Goal: Answer question/provide support: Share knowledge or assist other users

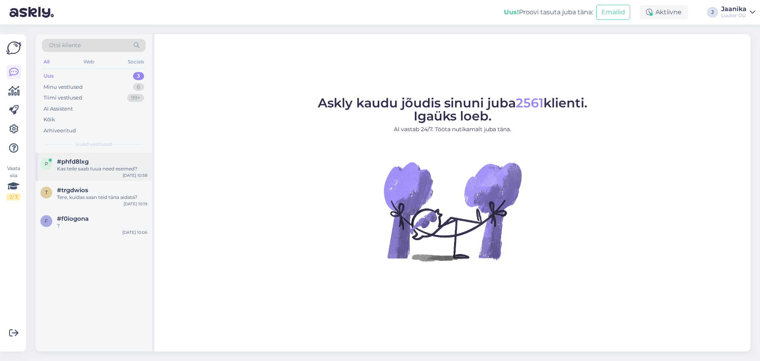
click at [112, 175] on div "p #phfd8lxg Kas teile saab tuua need esemed? [DATE] 10:58" at bounding box center [94, 166] width 116 height 28
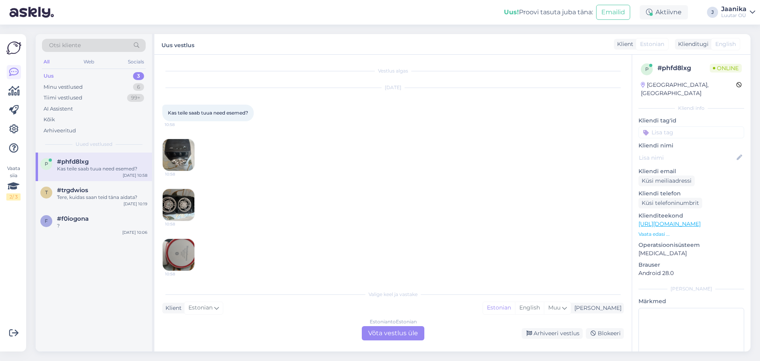
scroll to position [17, 0]
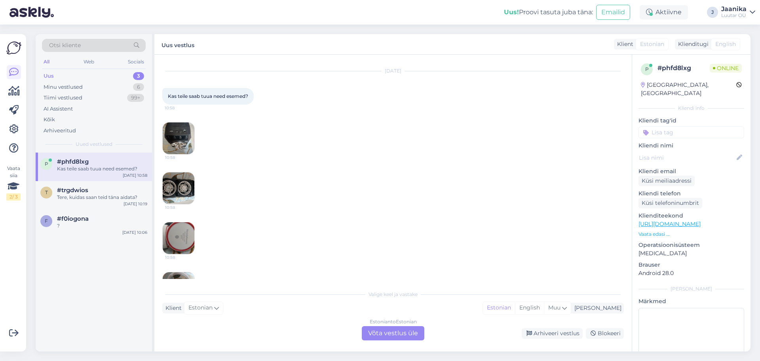
click at [386, 334] on div "Estonian to Estonian Võta vestlus üle" at bounding box center [393, 333] width 63 height 14
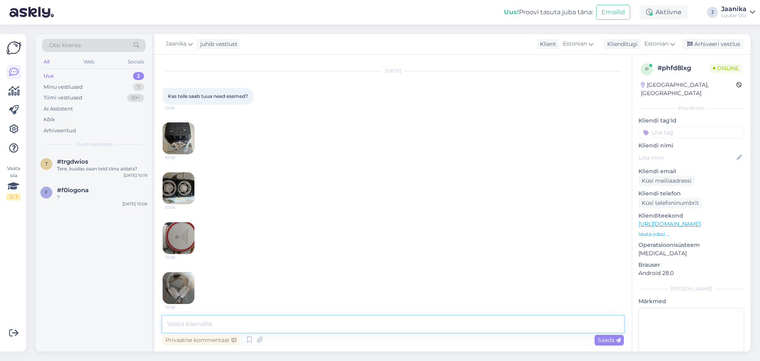
click at [262, 319] on textarea at bounding box center [392, 323] width 461 height 17
type textarea "Tere!"
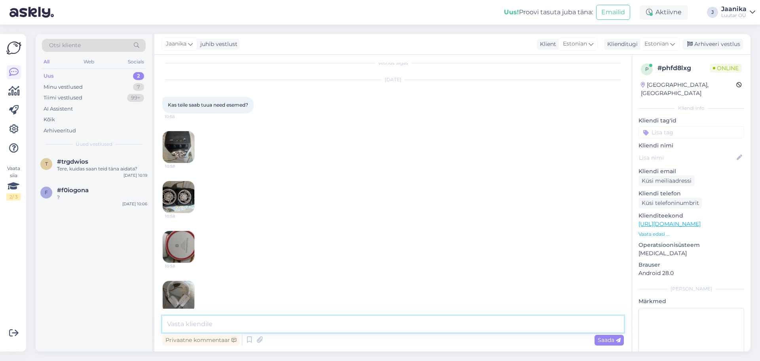
scroll to position [0, 0]
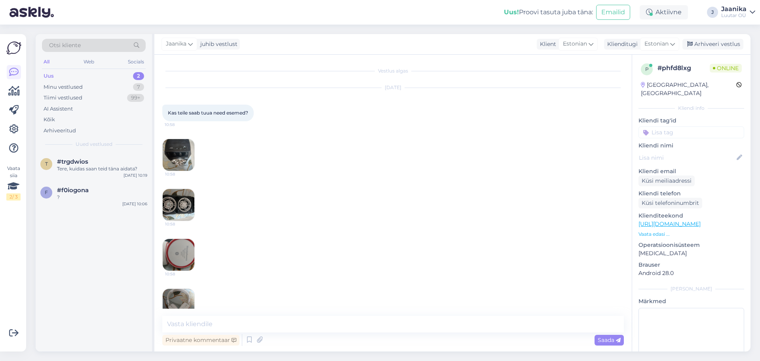
click at [184, 151] on img at bounding box center [179, 155] width 32 height 32
click at [184, 198] on img at bounding box center [179, 205] width 32 height 32
click at [180, 242] on img at bounding box center [179, 255] width 32 height 32
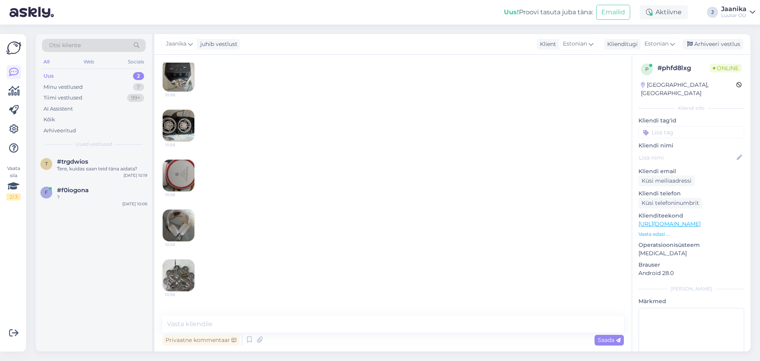
click at [188, 223] on img at bounding box center [179, 225] width 32 height 32
click at [188, 277] on img at bounding box center [179, 275] width 32 height 32
click at [215, 327] on textarea at bounding box center [392, 323] width 461 height 17
type textarea "Vaja on mudeli nr-d"
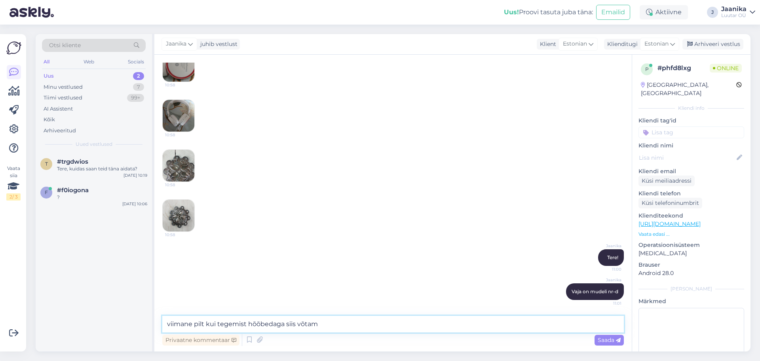
type textarea "viimane pilt kui tegemist hõõbedaga siis võtame"
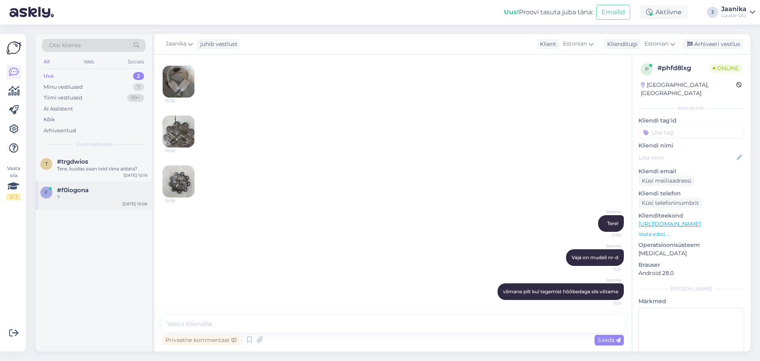
click at [67, 201] on div "f #f0iogona ? [DATE] 10:06" at bounding box center [94, 195] width 116 height 28
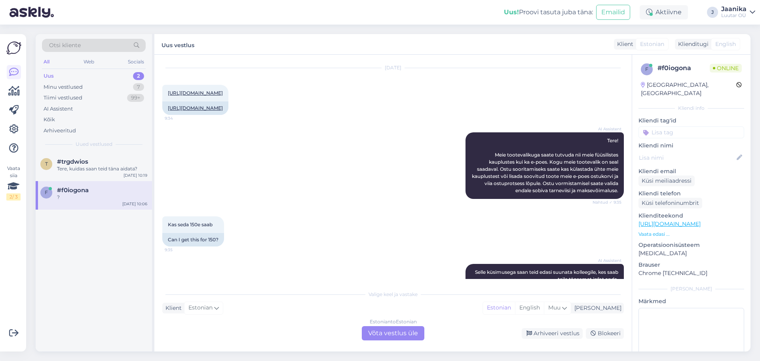
scroll to position [565, 0]
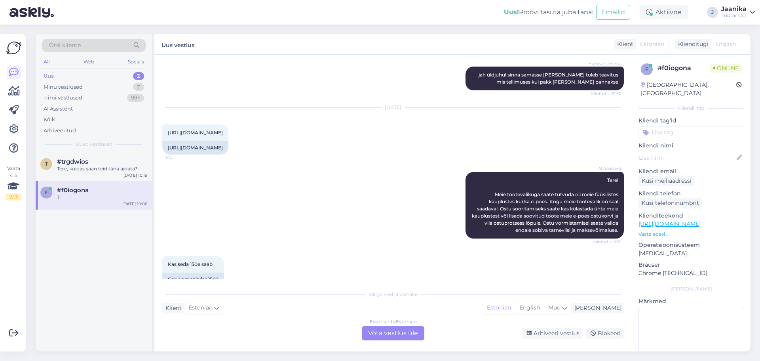
click at [387, 333] on div "Estonian to Estonian Võta vestlus üle" at bounding box center [393, 333] width 63 height 14
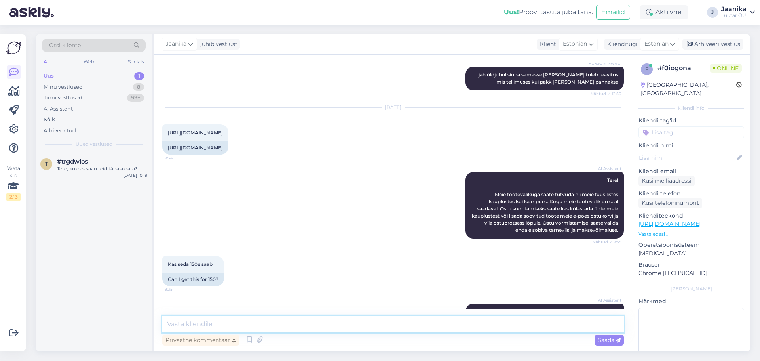
click at [316, 323] on textarea at bounding box center [392, 323] width 461 height 17
type textarea "Tere!"
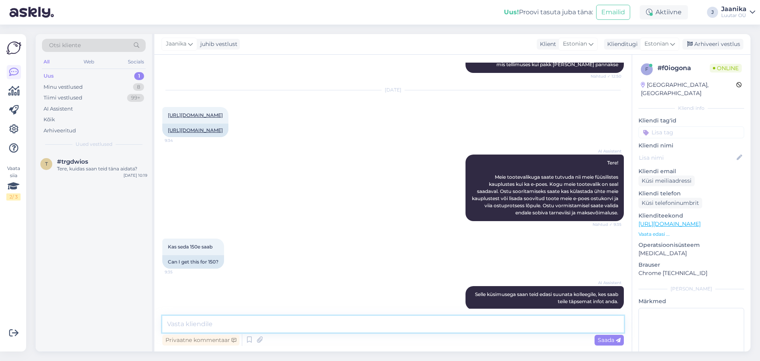
scroll to position [609, 0]
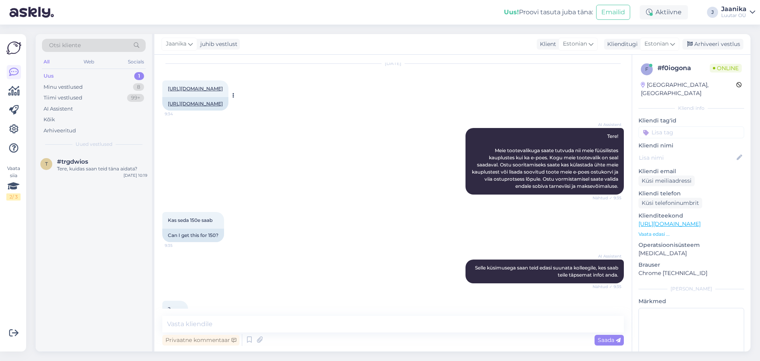
click at [223, 85] on link "[URL][DOMAIN_NAME]" at bounding box center [195, 88] width 55 height 6
click at [275, 325] on textarea at bounding box center [392, 323] width 461 height 17
type textarea "saame pakkuda 170€'"
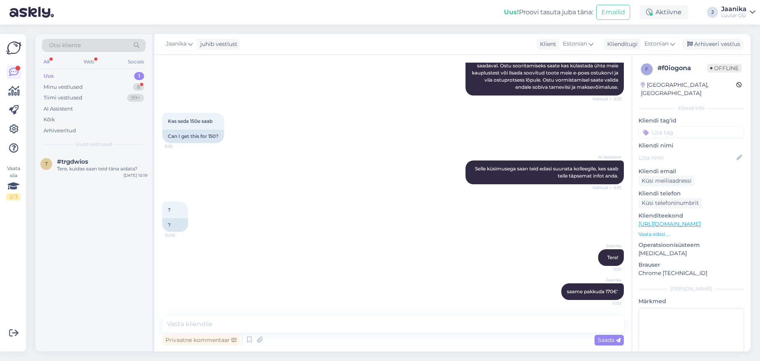
click at [53, 81] on div "Uus 1" at bounding box center [94, 75] width 104 height 11
click at [56, 87] on div "Minu vestlused" at bounding box center [63, 87] width 39 height 8
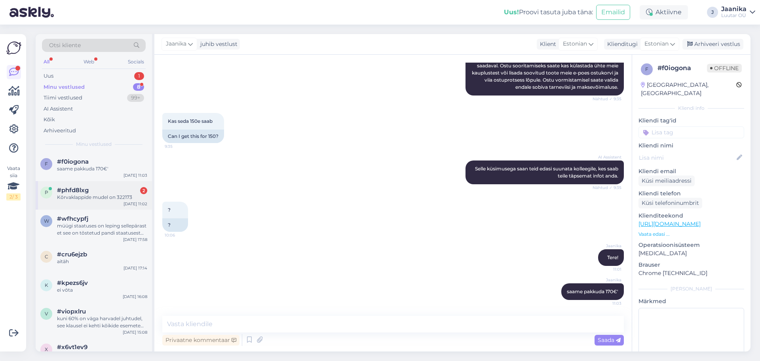
click at [81, 189] on span "#phfd8lxg" at bounding box center [73, 189] width 32 height 7
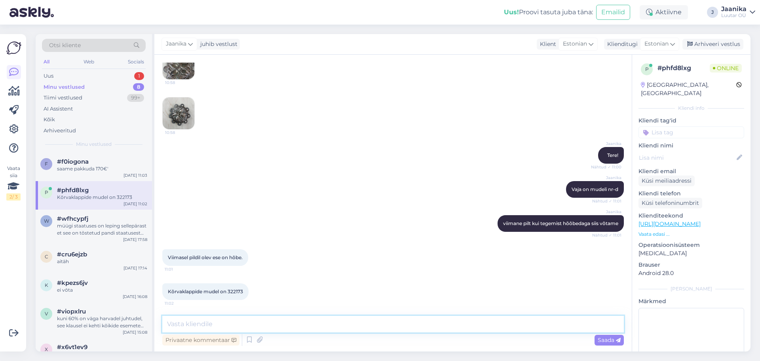
click at [237, 324] on textarea at bounding box center [392, 323] width 461 height 17
type textarea "palun täis mudeli nimetust'"
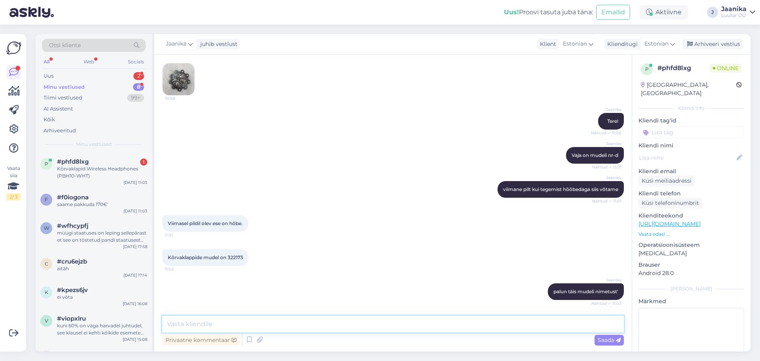
scroll to position [359, 0]
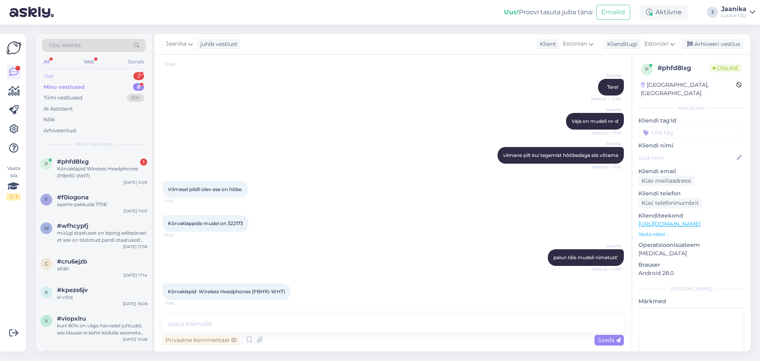
click at [68, 72] on div "Uus 2" at bounding box center [94, 75] width 104 height 11
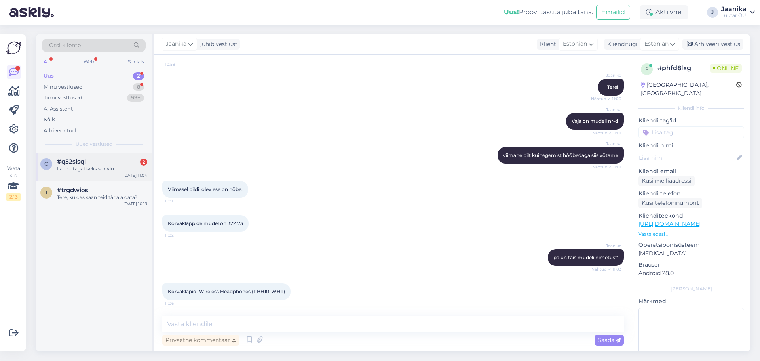
click at [97, 173] on div "q #q52sisql 2 Laenu tagatiseks soovin [DATE] 11:04" at bounding box center [94, 166] width 116 height 28
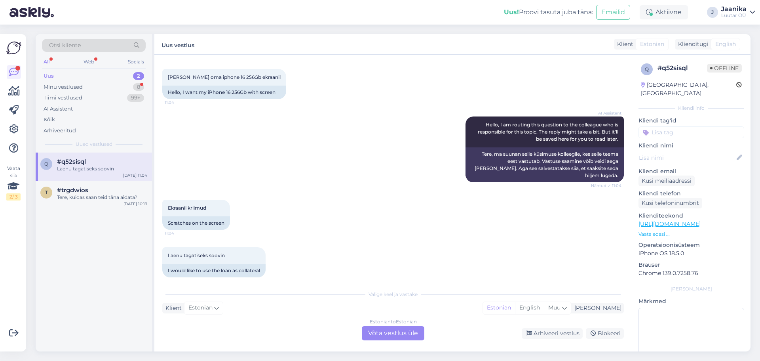
click at [385, 330] on div "Estonian to Estonian Võta vestlus üle" at bounding box center [393, 333] width 63 height 14
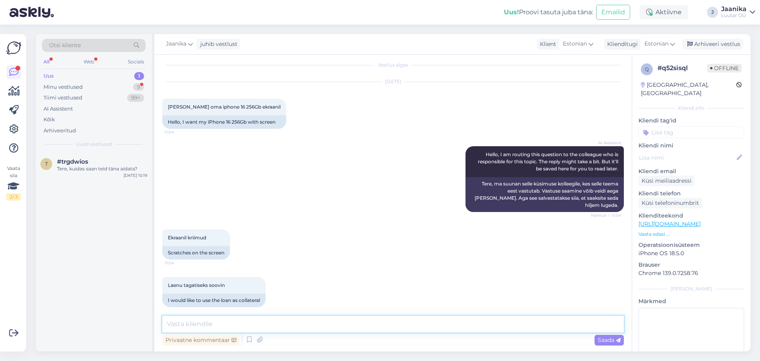
click at [310, 325] on textarea at bounding box center [392, 323] width 461 height 17
drag, startPoint x: 219, startPoint y: 321, endPoint x: 232, endPoint y: 312, distance: 15.9
click at [221, 320] on textarea at bounding box center [392, 323] width 461 height 17
type textarea "Tere!"
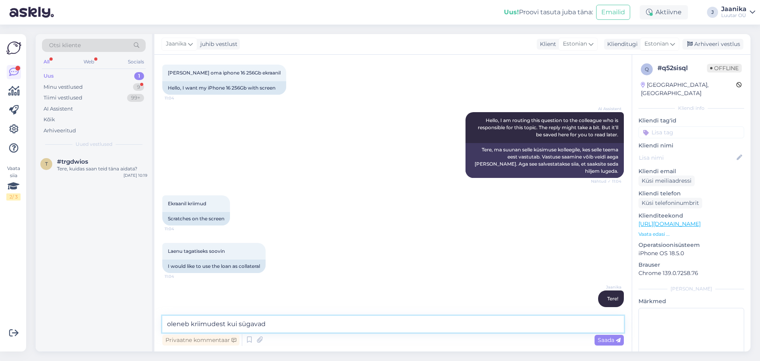
type textarea "oleneb kriimudest kui sügavad"
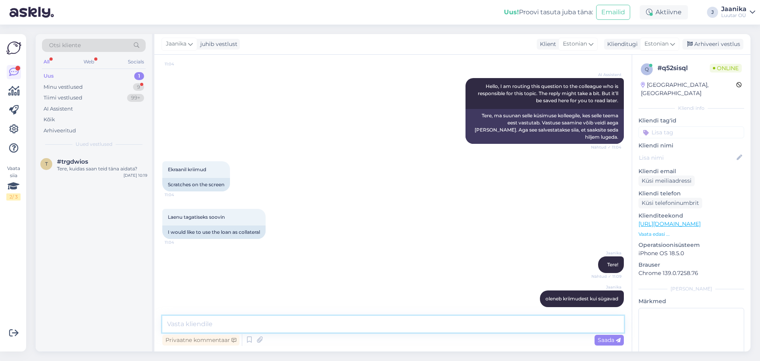
scroll to position [108, 0]
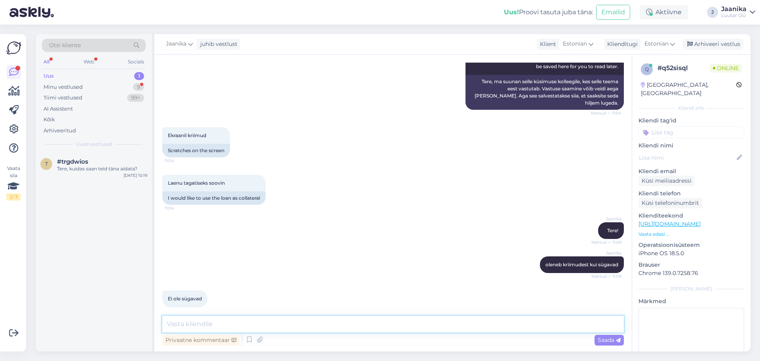
click at [254, 325] on textarea at bounding box center [392, 323] width 461 height 17
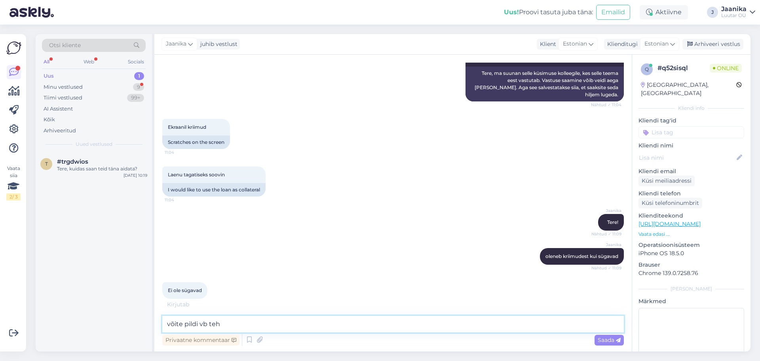
type textarea "võite pildi vb teha"
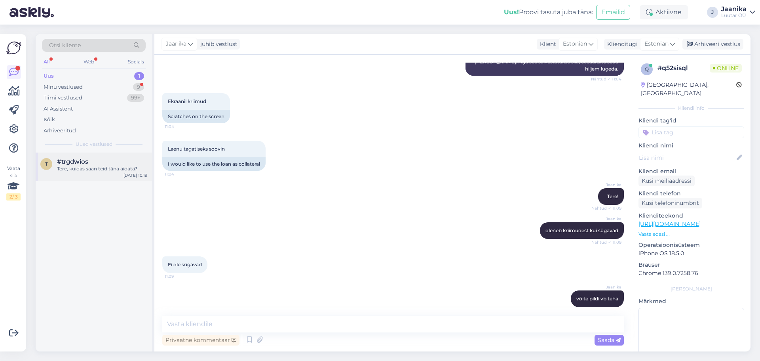
click at [91, 173] on div "t #trgdwios Tere, kuidas saan teid [PERSON_NAME] aidata? [DATE] 10:19" at bounding box center [94, 166] width 116 height 28
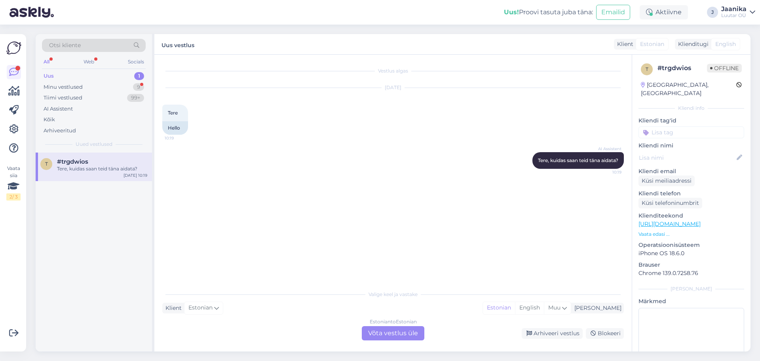
scroll to position [0, 0]
click at [73, 89] on div "Minu vestlused" at bounding box center [63, 87] width 39 height 8
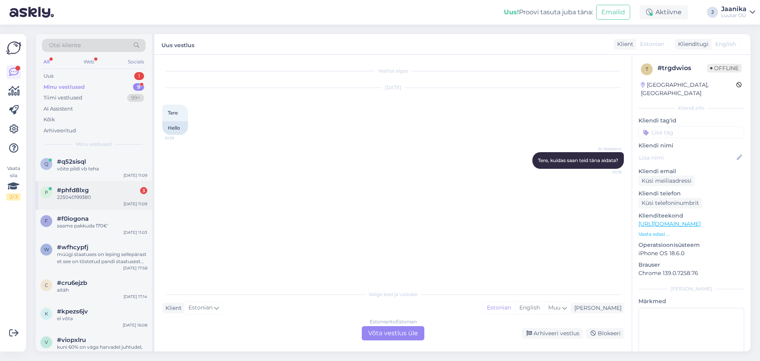
click at [76, 190] on span "#phfd8lxg" at bounding box center [73, 189] width 32 height 7
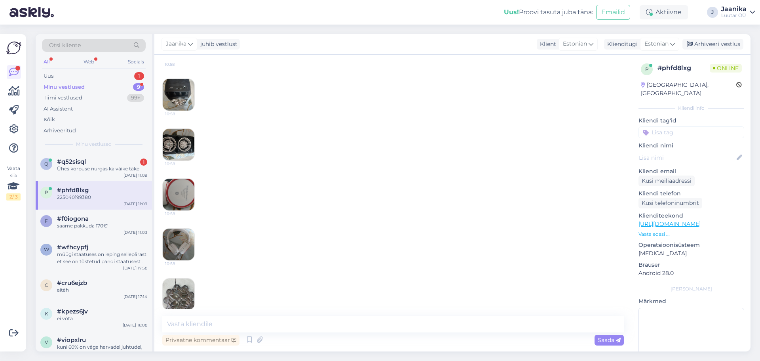
scroll to position [119, 0]
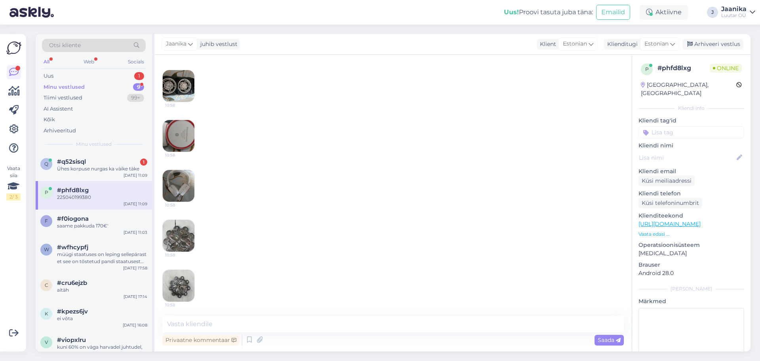
click at [184, 179] on img at bounding box center [179, 186] width 32 height 32
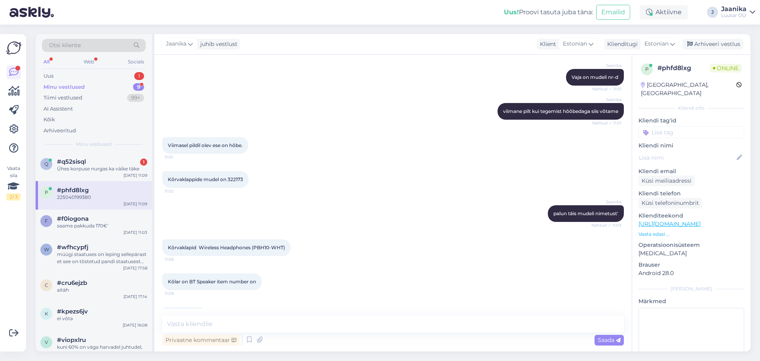
scroll to position [427, 0]
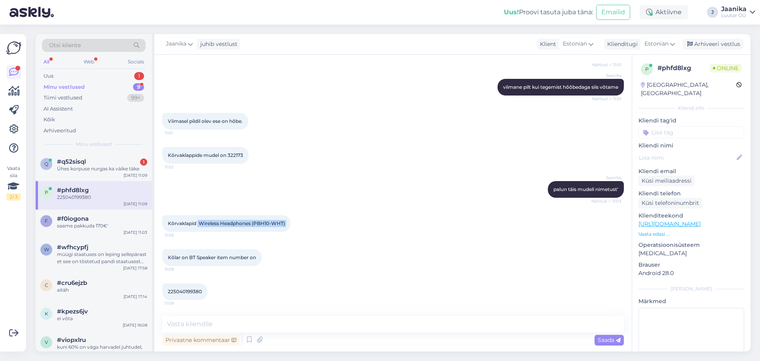
drag, startPoint x: 198, startPoint y: 223, endPoint x: 298, endPoint y: 224, distance: 99.7
click at [290, 224] on div "Kõrvaklapid Wireless Headphones (PBH10-WHT) 11:06" at bounding box center [226, 223] width 128 height 17
copy div "Wireless Headphones (PBH10-WHT) 11:06"
click at [224, 323] on textarea at bounding box center [392, 323] width 461 height 17
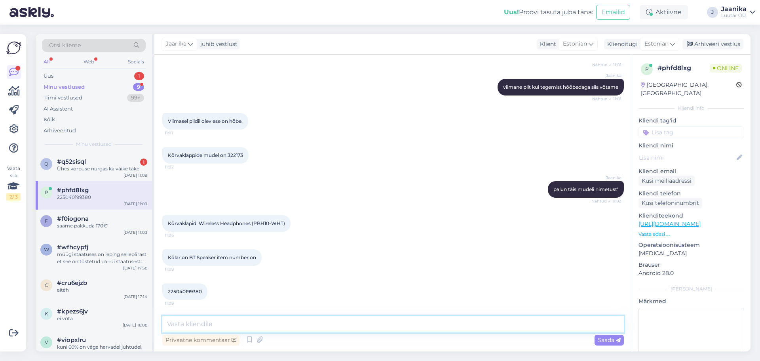
paste textarea "Wireless Headphones (PBH10-WHT)"
type textarea "Wireless Headphones (PBH10-WHT) [PERSON_NAME] [PERSON_NAME]"
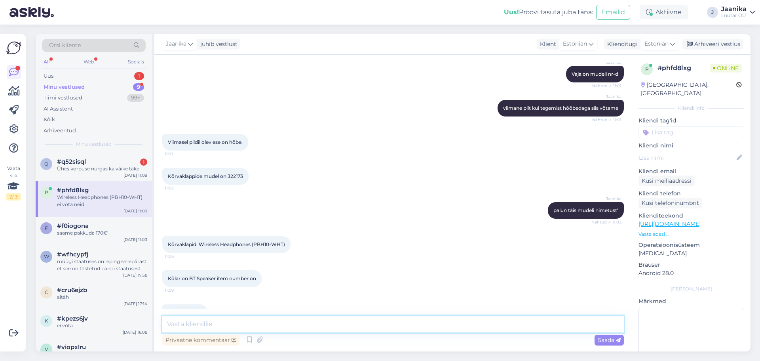
scroll to position [468, 0]
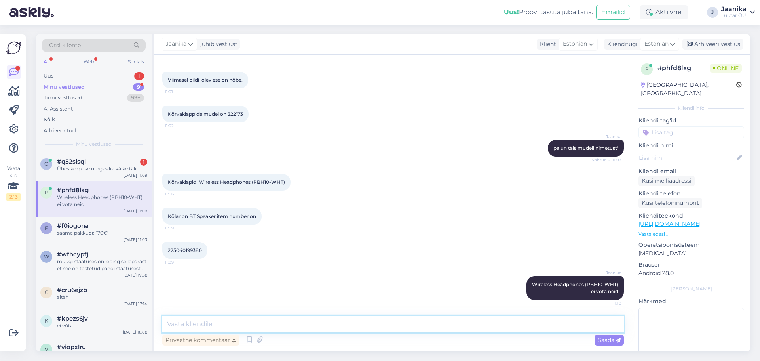
click at [208, 320] on textarea at bounding box center [392, 323] width 461 height 17
type textarea "kas kõlaril mingit firma nime pole?"
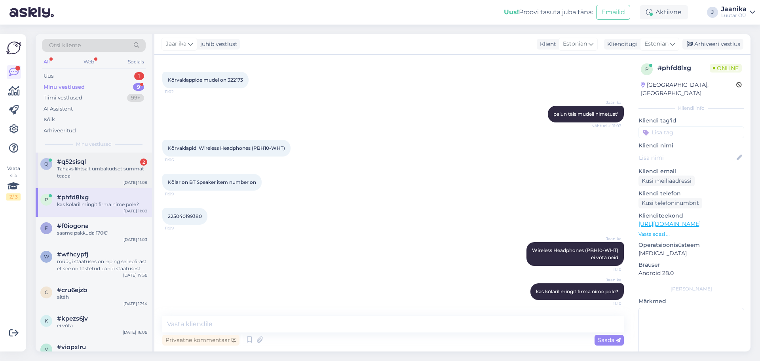
click at [79, 176] on div "Tahaks lihtsalt umbakudset summat teada" at bounding box center [102, 172] width 90 height 14
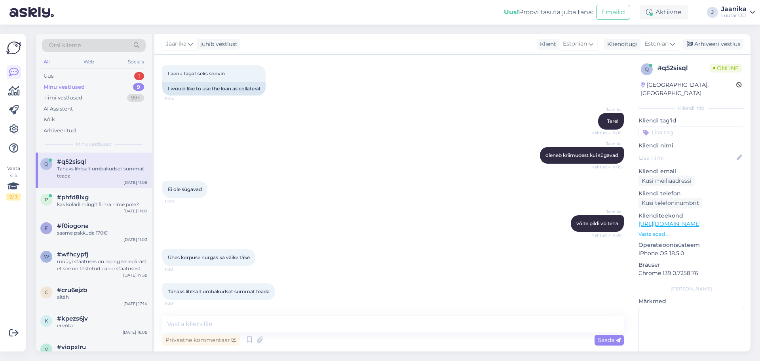
scroll to position [210, 0]
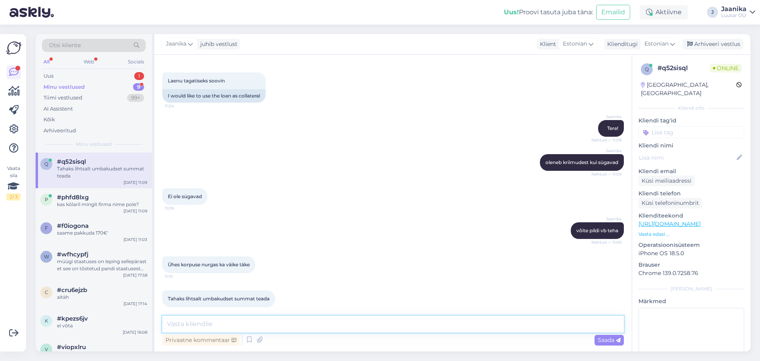
click at [241, 323] on textarea at bounding box center [392, 323] width 461 height 17
type textarea "[PERSON_NAME] pigem siis"
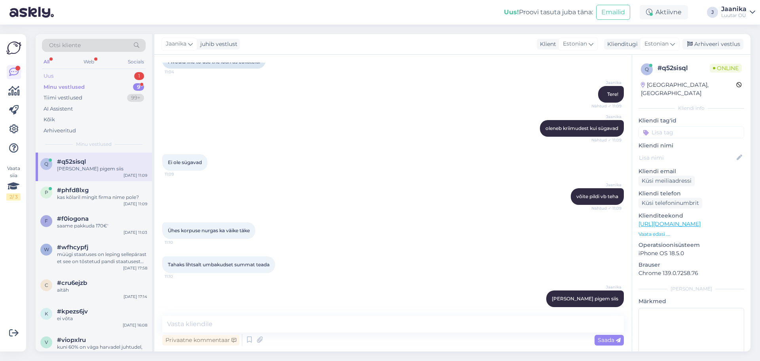
click at [72, 77] on div "Uus 1" at bounding box center [94, 75] width 104 height 11
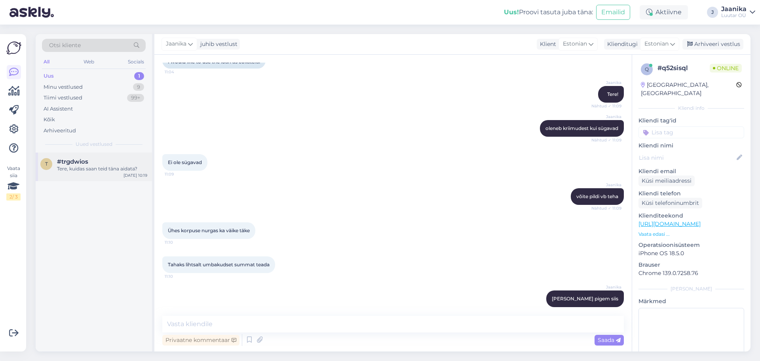
click at [79, 170] on div "Tere, kuidas saan teid täna aidata?" at bounding box center [102, 168] width 90 height 7
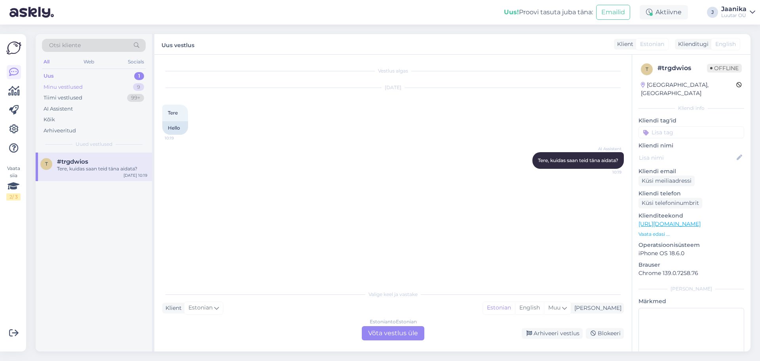
click at [67, 88] on div "Minu vestlused" at bounding box center [63, 87] width 39 height 8
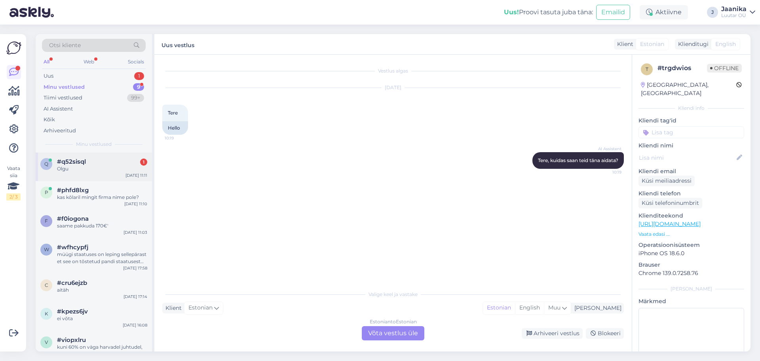
click at [76, 163] on span "#q52sisql" at bounding box center [71, 161] width 29 height 7
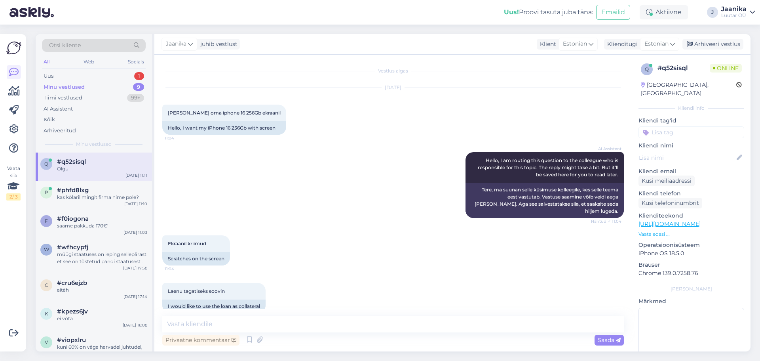
scroll to position [278, 0]
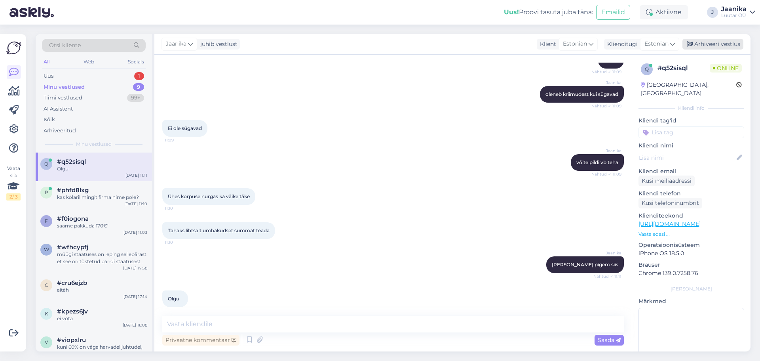
drag, startPoint x: 710, startPoint y: 41, endPoint x: 700, endPoint y: 46, distance: 11.3
click at [706, 43] on div "Arhiveeri vestlus" at bounding box center [712, 44] width 61 height 11
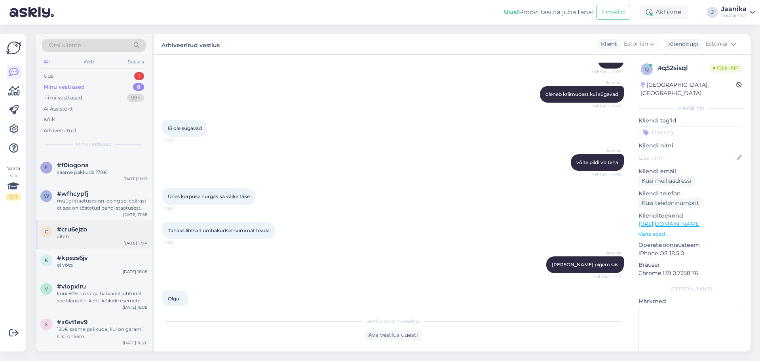
scroll to position [51, 0]
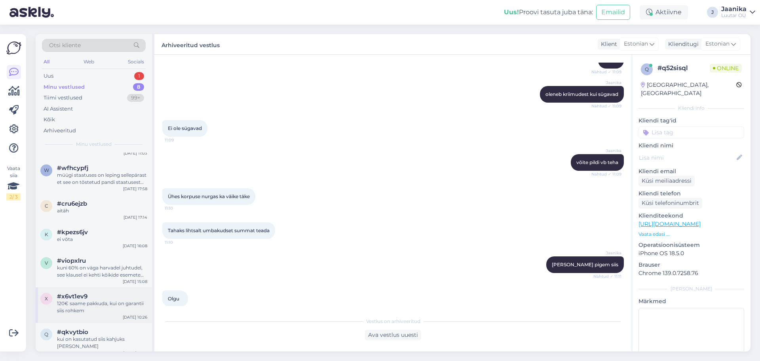
click at [91, 303] on div "120€ saame pakkuda, kui on garantii siis rohkem" at bounding box center [102, 307] width 90 height 14
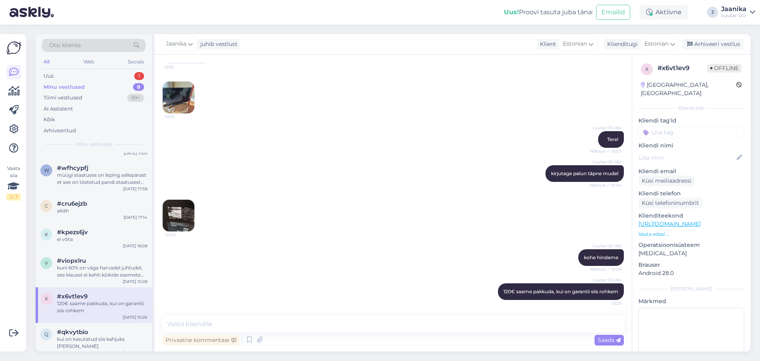
scroll to position [57, 0]
click at [733, 43] on div "Arhiveeri vestlus" at bounding box center [712, 44] width 61 height 11
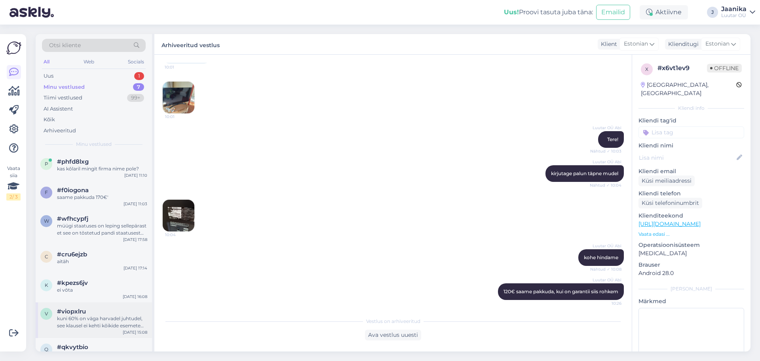
click at [102, 319] on div "kuni 60% on väga harvadel juhtudel, see klausel ei kehti kõikide esemete kohta" at bounding box center [102, 322] width 90 height 14
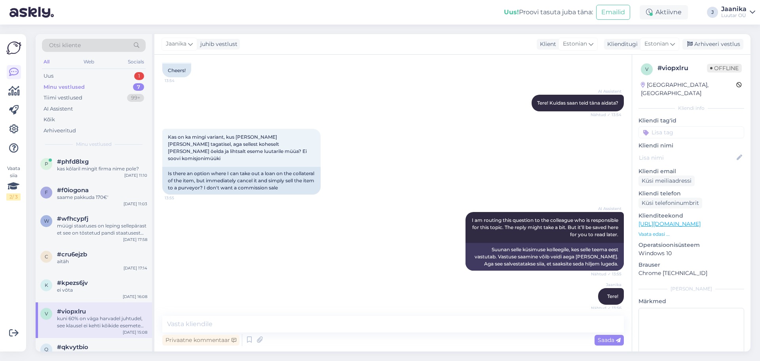
scroll to position [377, 0]
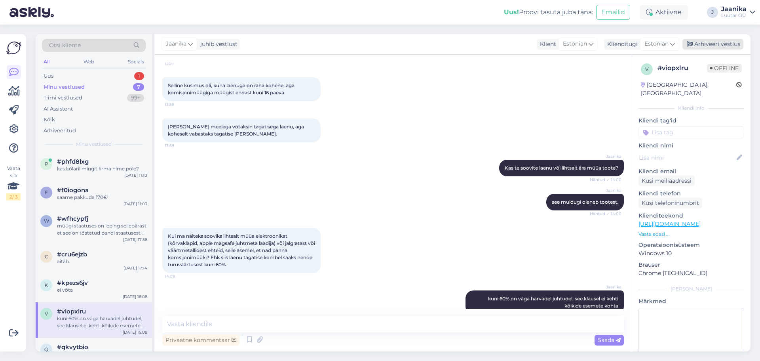
click at [718, 45] on div "Arhiveeri vestlus" at bounding box center [712, 44] width 61 height 11
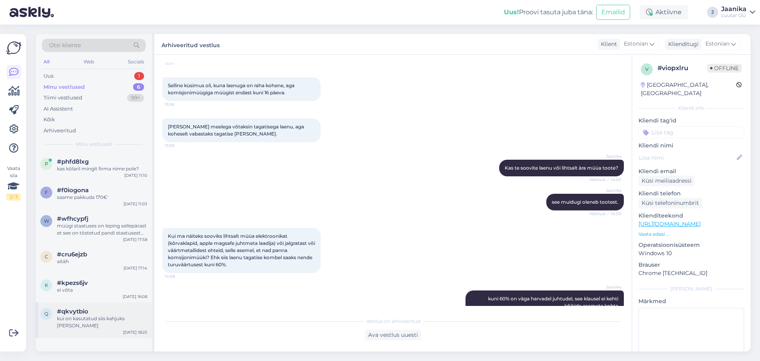
click at [90, 302] on div "q #qkvytbio kui on kasutatud siis kahjuks [PERSON_NAME] [DATE] 18:25" at bounding box center [94, 320] width 116 height 36
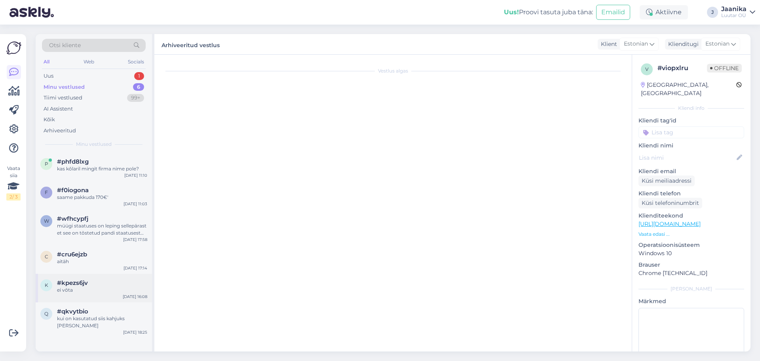
scroll to position [61, 0]
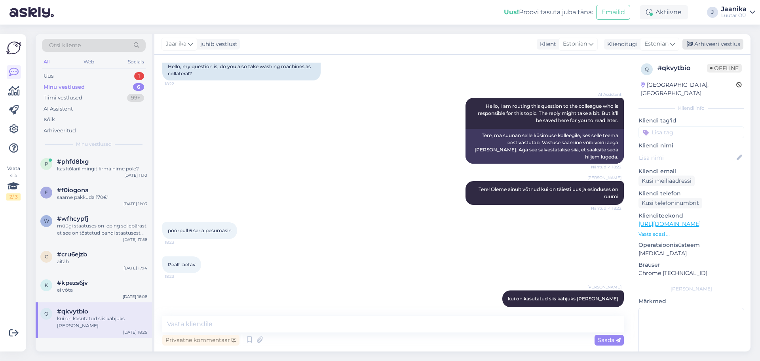
click at [734, 44] on div "Arhiveeri vestlus" at bounding box center [712, 44] width 61 height 11
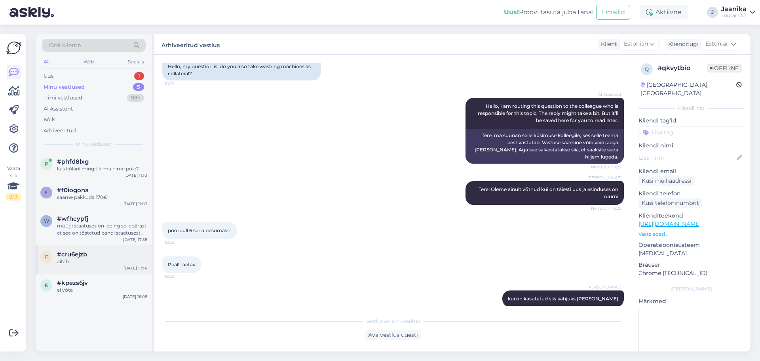
click at [70, 272] on div "c #cru6ejzb aitäh [DATE] 17:14" at bounding box center [94, 259] width 116 height 28
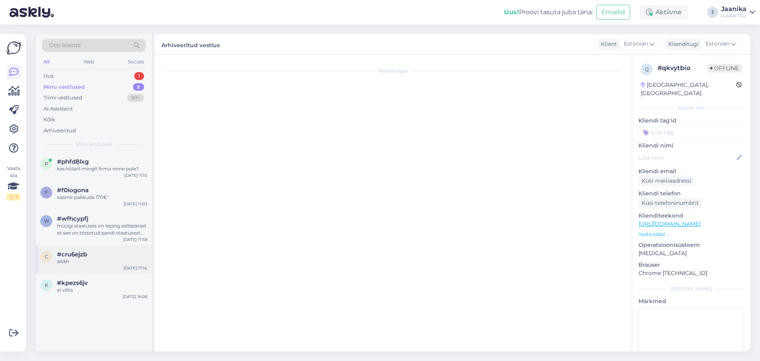
scroll to position [1158, 0]
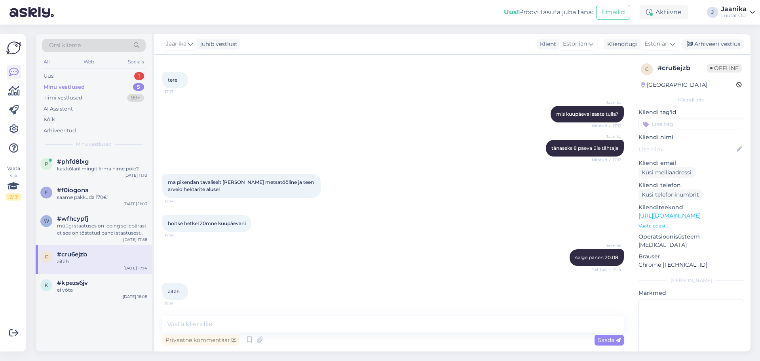
click at [730, 49] on div "Jaanika juhib vestlust Klient [DEMOGRAPHIC_DATA] Klienditugi [DEMOGRAPHIC_DATA]…" at bounding box center [452, 44] width 596 height 21
click at [690, 48] on div "Arhiveeri vestlus" at bounding box center [712, 44] width 61 height 11
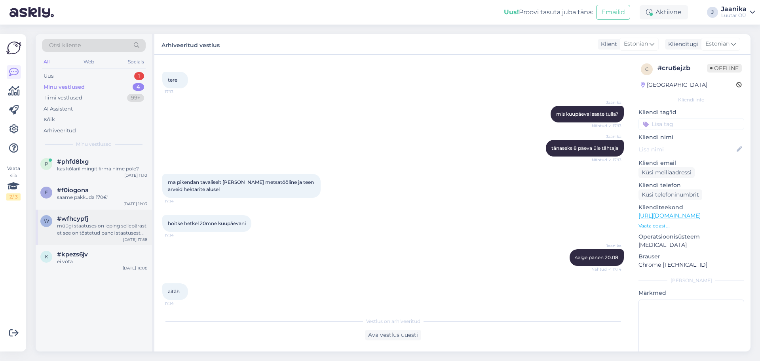
drag, startPoint x: 83, startPoint y: 250, endPoint x: 140, endPoint y: 235, distance: 58.9
click at [83, 250] on div "k #kpezs6jv [PERSON_NAME] [DATE] 16:08" at bounding box center [94, 259] width 116 height 28
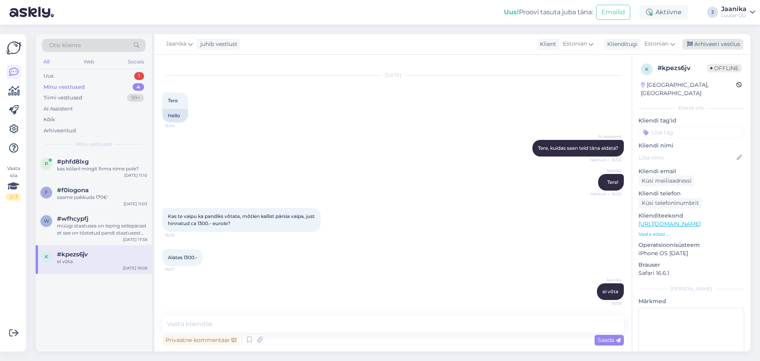
click at [717, 45] on div "Arhiveeri vestlus" at bounding box center [712, 44] width 61 height 11
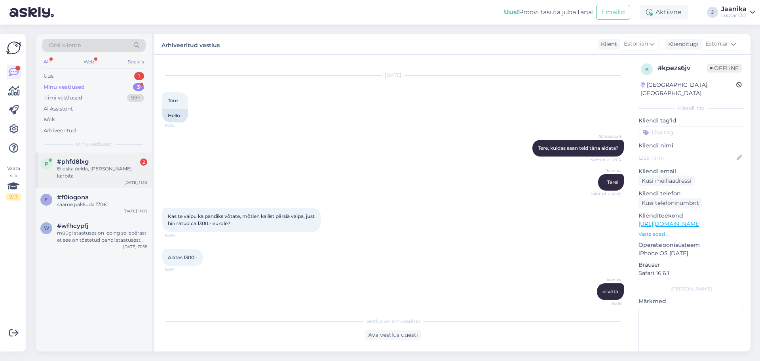
click at [68, 165] on span "#phfd8lxg" at bounding box center [73, 161] width 32 height 7
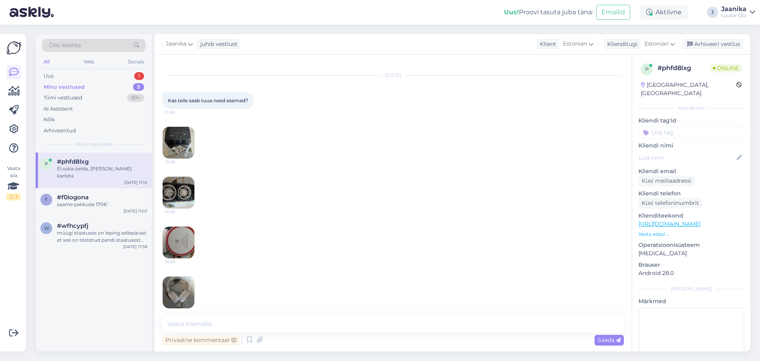
scroll to position [586, 0]
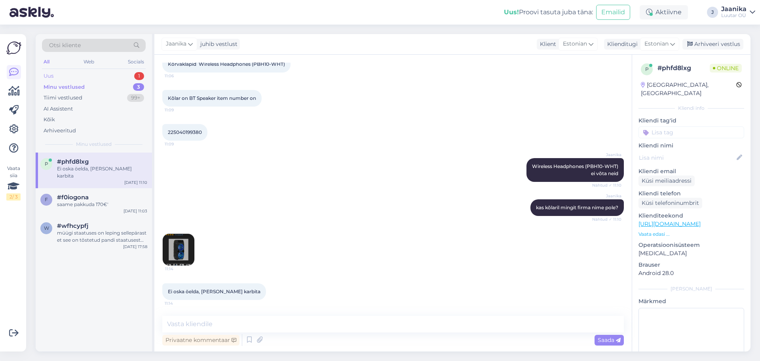
click at [63, 75] on div "Uus 1" at bounding box center [94, 75] width 104 height 11
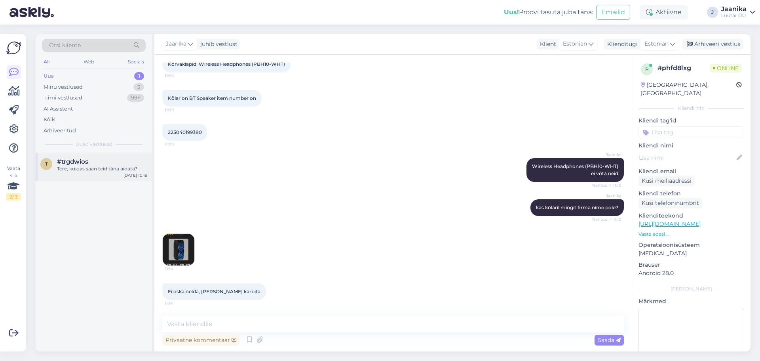
click at [78, 173] on div "t #trgdwios Tere, kuidas saan teid [PERSON_NAME] aidata? [DATE] 10:19" at bounding box center [94, 166] width 116 height 28
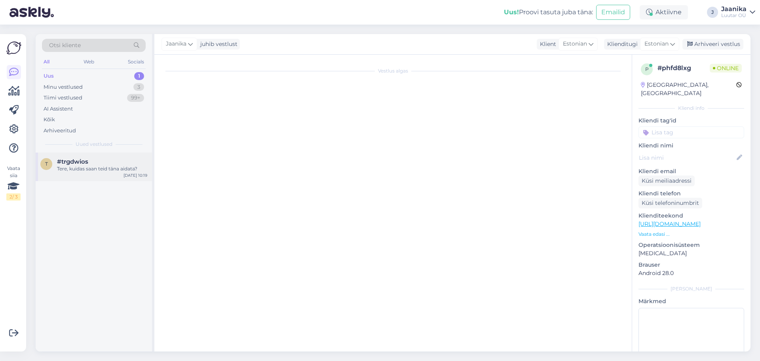
scroll to position [0, 0]
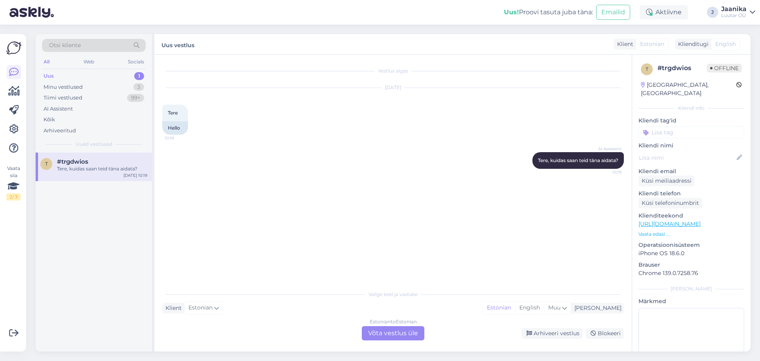
click at [379, 328] on div "Estonian to Estonian Võta vestlus üle" at bounding box center [393, 333] width 63 height 14
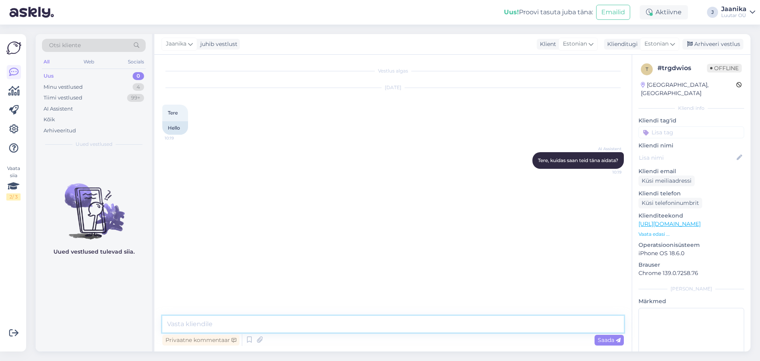
click at [256, 319] on textarea at bounding box center [392, 323] width 461 height 17
type textarea "Tere!"
click at [70, 87] on div "Minu vestlused" at bounding box center [63, 87] width 39 height 8
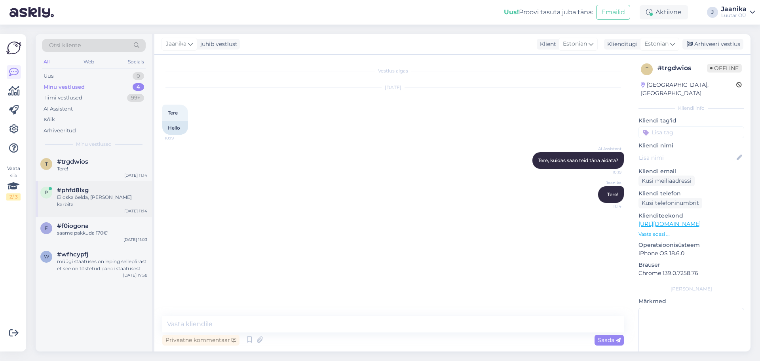
click at [75, 205] on div "p #phfd8lxg Ei oska öelda, [PERSON_NAME] karbita [DATE] 11:14" at bounding box center [94, 199] width 116 height 36
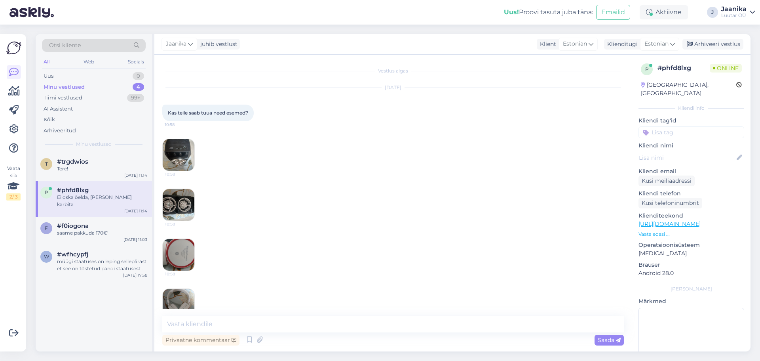
scroll to position [586, 0]
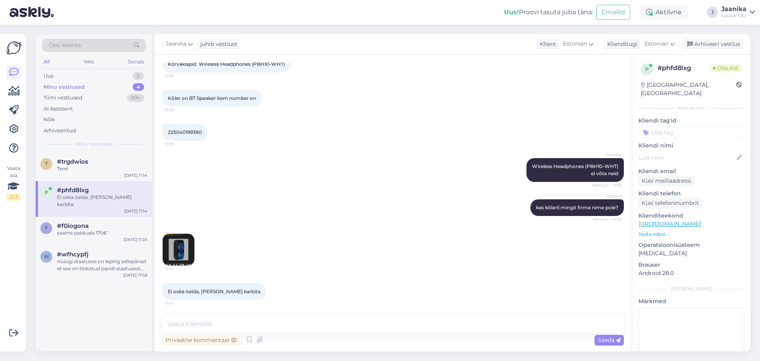
click at [173, 248] on img at bounding box center [179, 249] width 32 height 32
click at [198, 321] on textarea at bounding box center [392, 323] width 461 height 17
click at [173, 255] on img at bounding box center [179, 249] width 32 height 32
click at [256, 323] on textarea "kõlarit ka pigem ei võtaks," at bounding box center [392, 323] width 461 height 17
type textarea "kõlarit ka pigem ei võtaks"
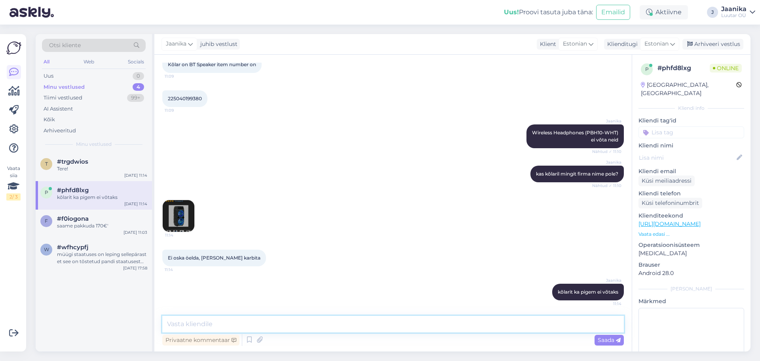
scroll to position [620, 0]
click at [80, 168] on div "Tere!" at bounding box center [102, 168] width 90 height 7
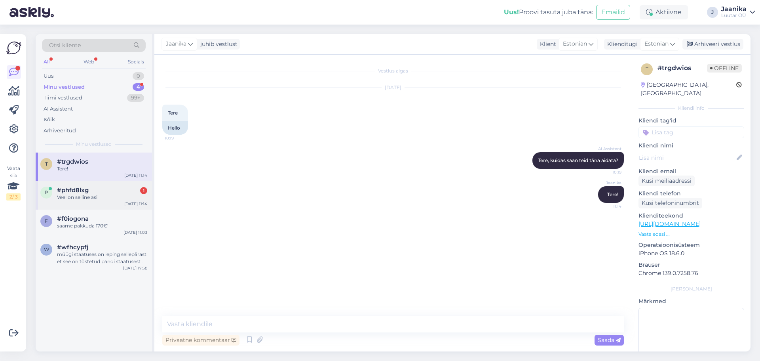
click at [108, 194] on div "Veel on selline asi" at bounding box center [102, 197] width 90 height 7
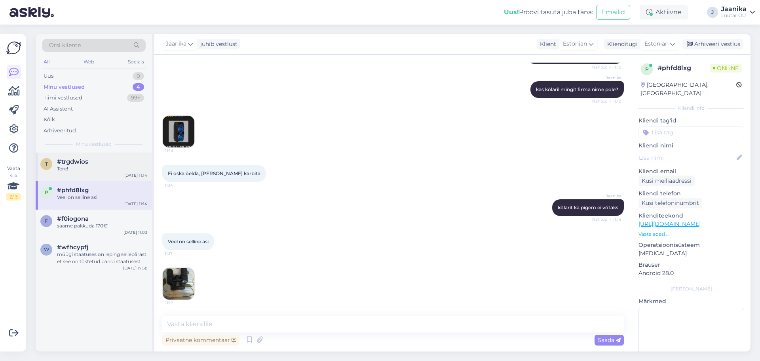
click at [88, 159] on span "#trgdwios" at bounding box center [72, 161] width 31 height 7
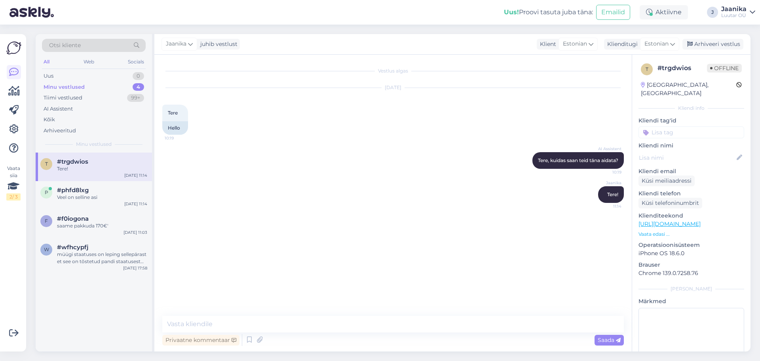
scroll to position [0, 0]
click at [90, 193] on div "#phfd8lxg" at bounding box center [102, 189] width 90 height 7
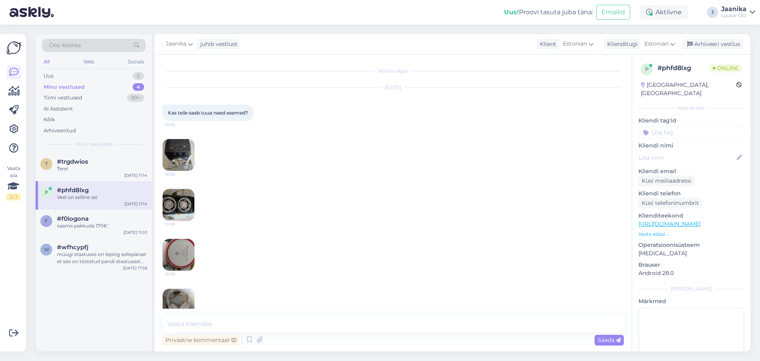
scroll to position [704, 0]
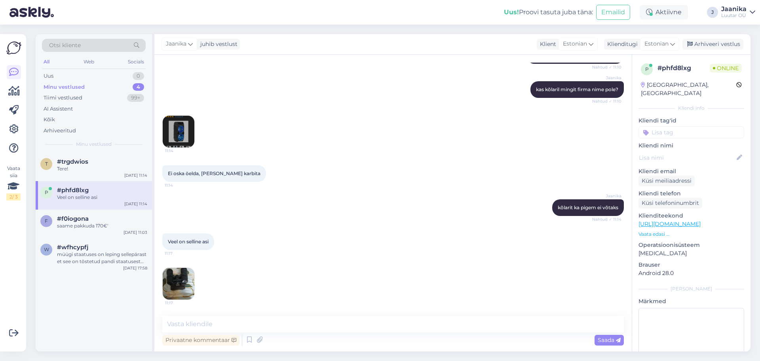
click at [188, 288] on img at bounding box center [179, 284] width 32 height 32
click at [230, 323] on textarea at bounding box center [392, 323] width 461 height 17
click at [409, 325] on textarea at bounding box center [392, 323] width 461 height 17
click at [214, 322] on textarea at bounding box center [392, 323] width 461 height 17
type textarea "mudel"
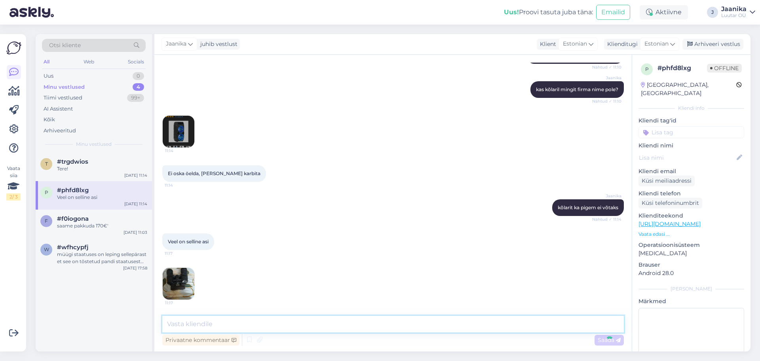
scroll to position [738, 0]
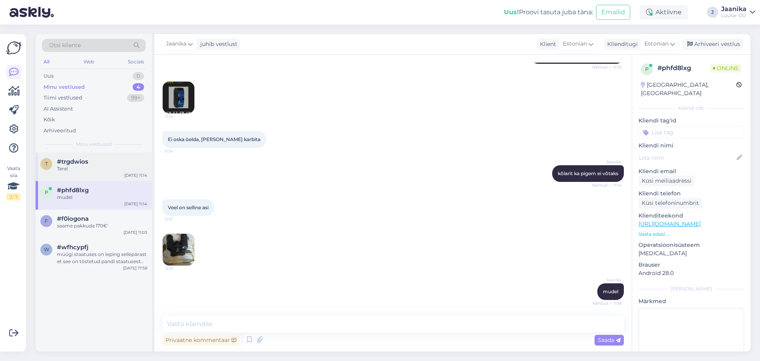
click at [81, 161] on span "#trgdwios" at bounding box center [72, 161] width 31 height 7
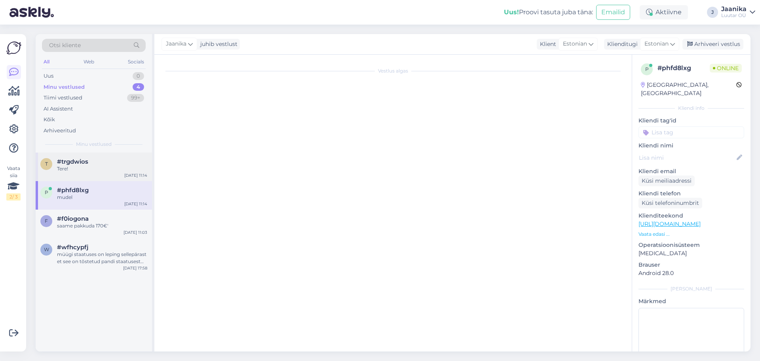
scroll to position [0, 0]
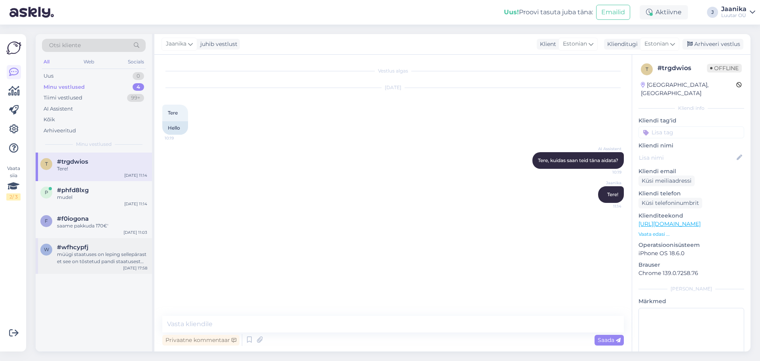
click at [83, 261] on div "müügi staatuses on leping sellepärast et see on tõstetud pandi staatusest ära." at bounding box center [102, 257] width 90 height 14
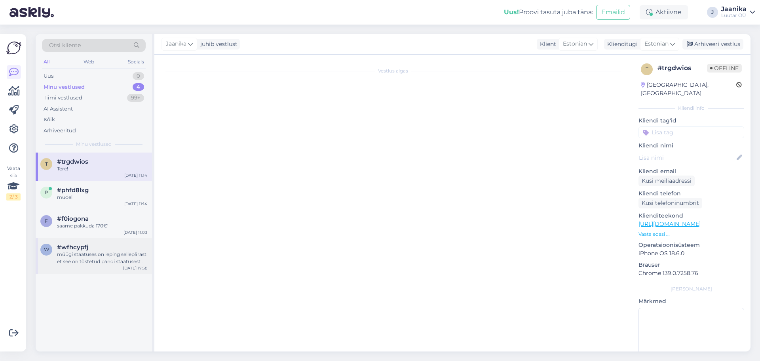
scroll to position [188, 0]
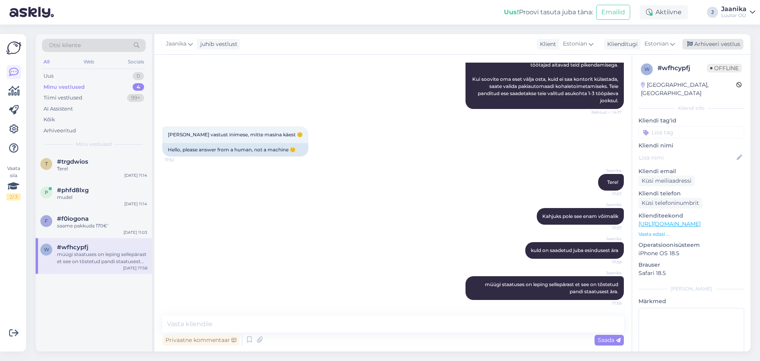
click at [715, 45] on div "Arhiveeri vestlus" at bounding box center [712, 44] width 61 height 11
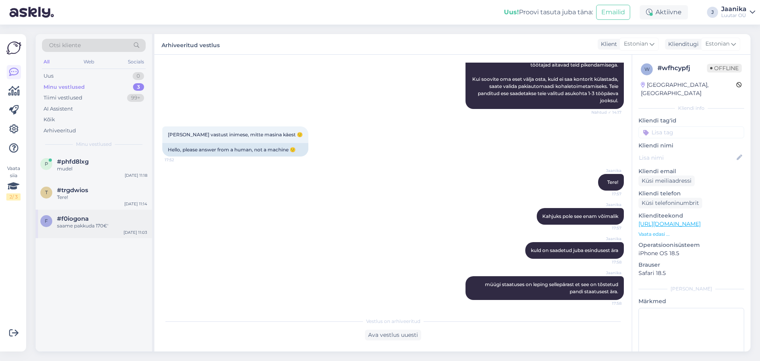
click at [99, 224] on div "saame pakkuda 170€'" at bounding box center [102, 225] width 90 height 7
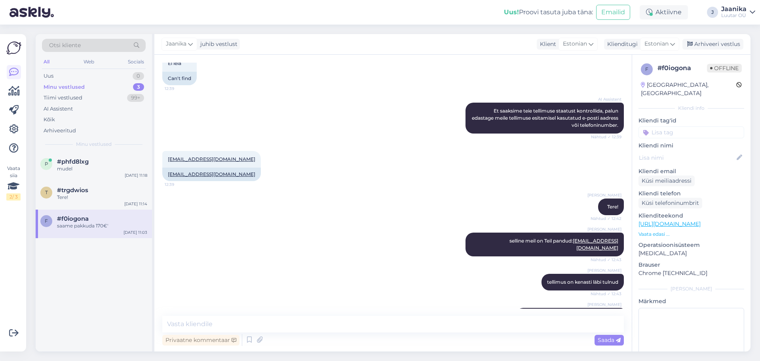
scroll to position [722, 0]
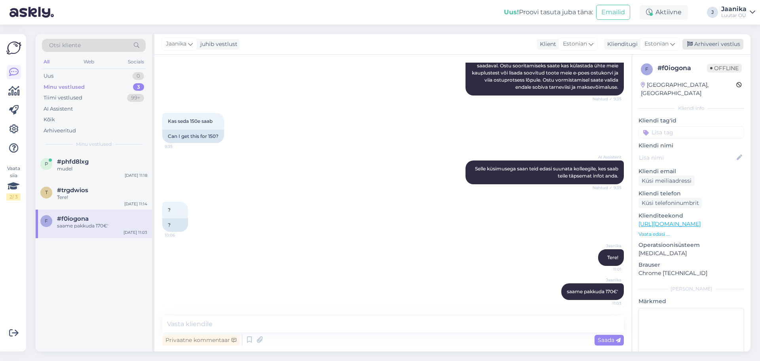
click at [721, 44] on div "Arhiveeri vestlus" at bounding box center [712, 44] width 61 height 11
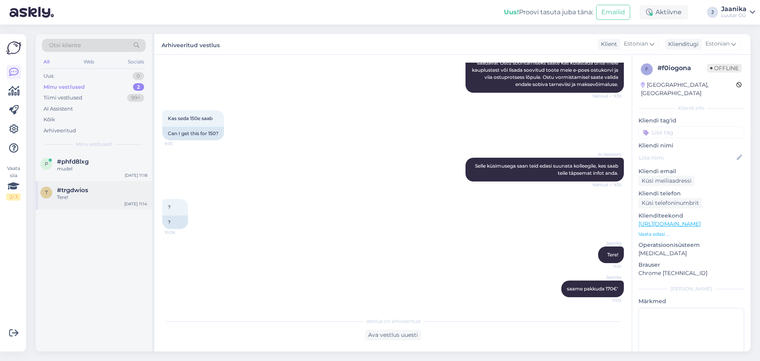
click at [99, 201] on div "t #trgdwios Tere! [DATE] 11:14" at bounding box center [94, 195] width 116 height 28
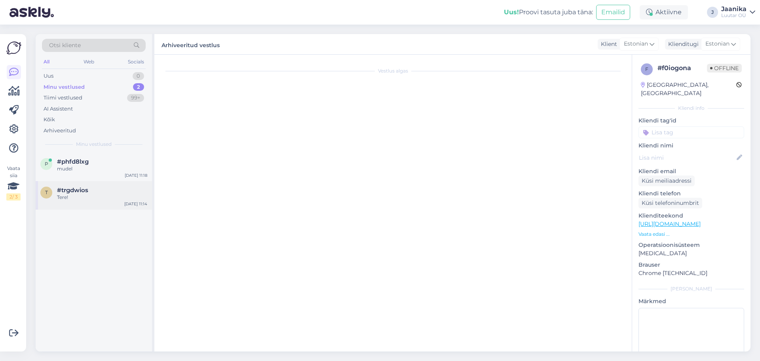
scroll to position [0, 0]
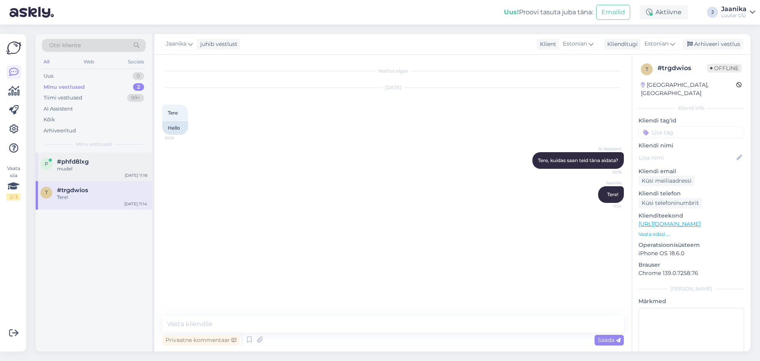
click at [89, 162] on div "#phfd8lxg" at bounding box center [102, 161] width 90 height 7
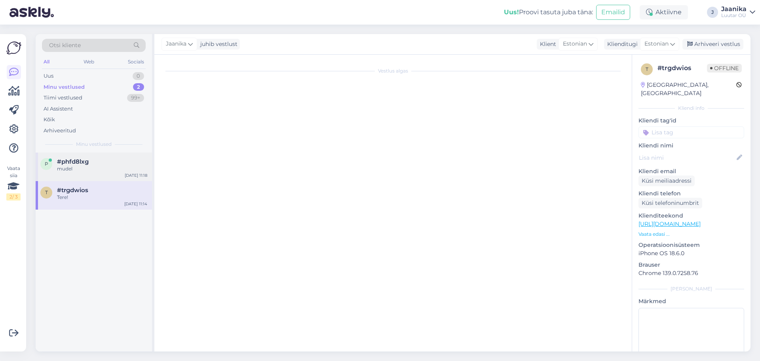
scroll to position [738, 0]
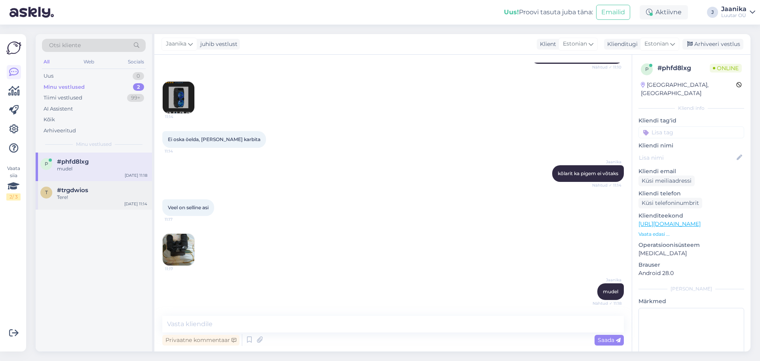
click at [85, 190] on span "#trgdwios" at bounding box center [72, 189] width 31 height 7
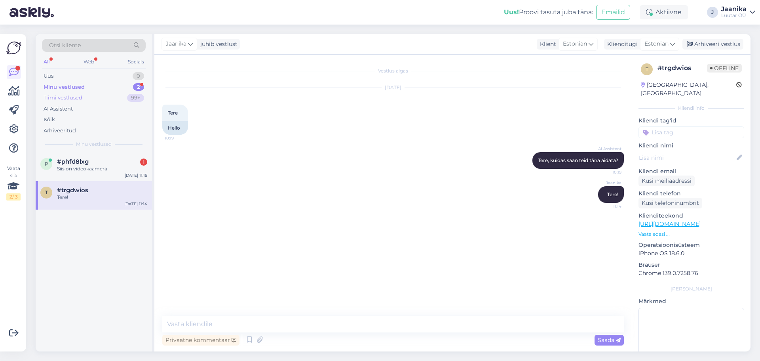
click at [68, 98] on div "Tiimi vestlused" at bounding box center [63, 98] width 39 height 8
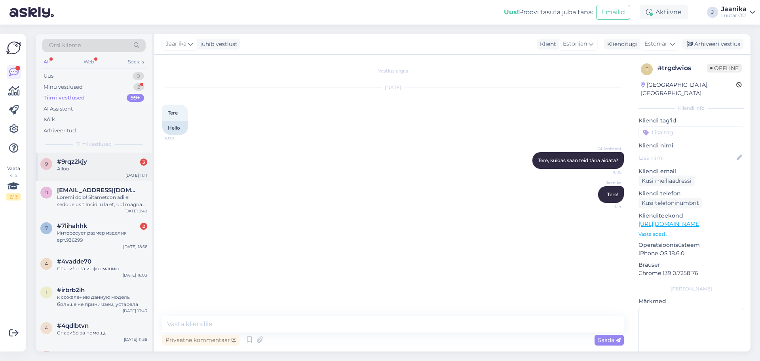
click at [74, 167] on div "Alloo" at bounding box center [102, 168] width 90 height 7
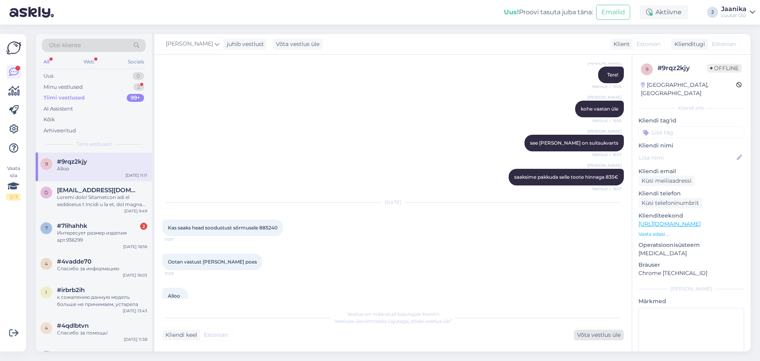
click at [596, 332] on div "Võta vestlus üle" at bounding box center [599, 334] width 50 height 11
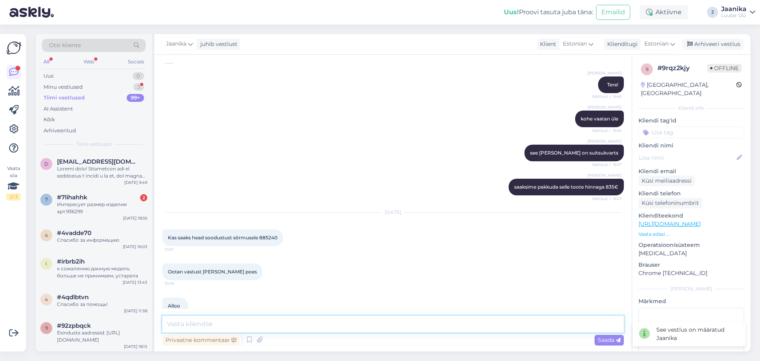
click at [293, 324] on textarea at bounding box center [392, 323] width 461 height 17
type textarea "Tere!"
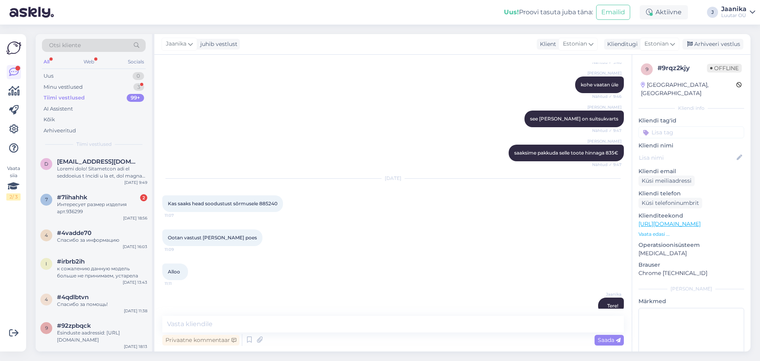
click at [270, 200] on span "Kas saaks head soodustust sõrmusele 885240" at bounding box center [223, 203] width 110 height 6
click at [271, 200] on span "Kas saaks head soodustust sõrmusele 885240" at bounding box center [223, 203] width 110 height 6
click at [277, 204] on div "[DATE] Kas saaks head soodustust sõrmusele 885240 11:07" at bounding box center [392, 195] width 461 height 51
click at [270, 200] on span "Kas saaks head soodustust sõrmusele 885240" at bounding box center [223, 203] width 110 height 6
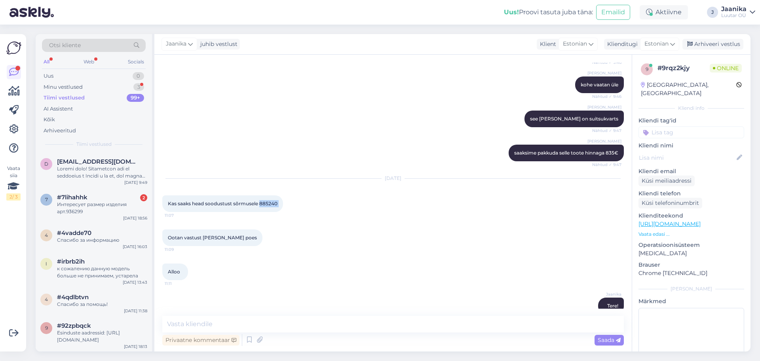
copy div "885240 11:07"
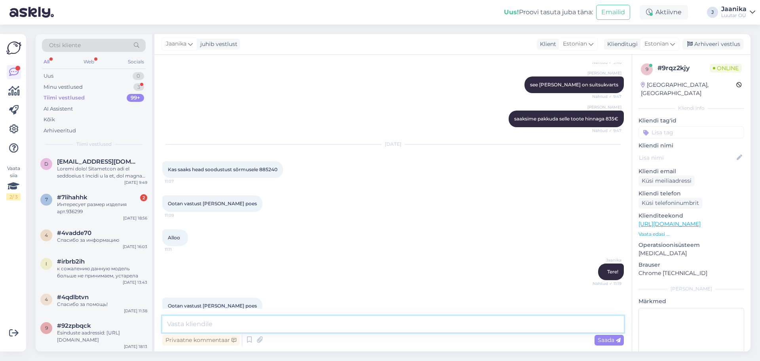
click at [258, 322] on textarea at bounding box center [392, 323] width 461 height 17
type textarea "639€"
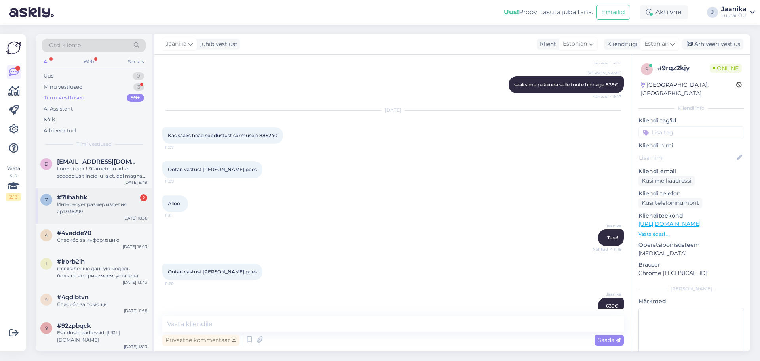
click at [104, 210] on div "Интересует размер изделия арт.936299" at bounding box center [102, 208] width 90 height 14
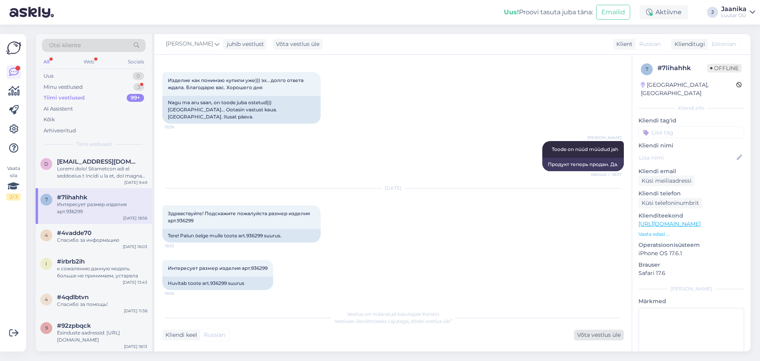
click at [598, 334] on div "Võta vestlus üle" at bounding box center [599, 334] width 50 height 11
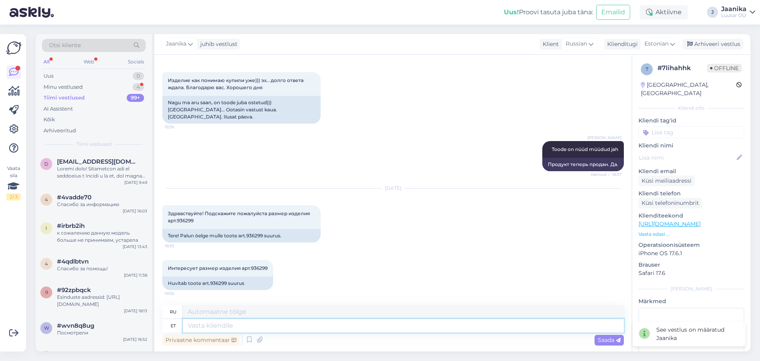
click at [255, 325] on textarea at bounding box center [403, 325] width 441 height 13
type textarea "Tere"
type textarea "Привет"
type textarea "T"
type textarea "tervist"
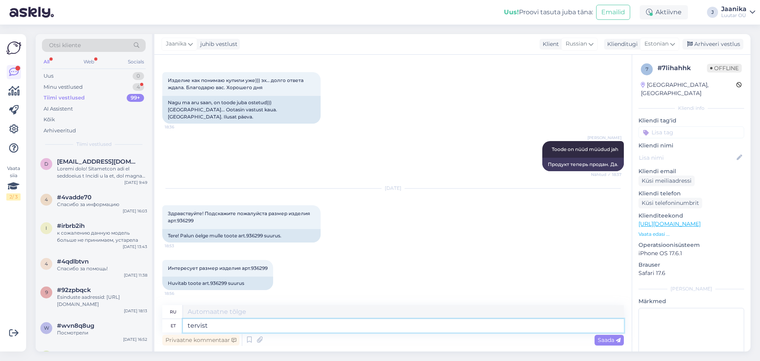
type textarea "здоровье"
type textarea "t"
drag, startPoint x: 202, startPoint y: 214, endPoint x: 161, endPoint y: 214, distance: 40.8
click at [161, 214] on div "Vestlus algas [DATE] Здравствуйте! Подскажите пожалуйста какие камушки-вставки …" at bounding box center [392, 203] width 477 height 296
copy span "Здравствуйте"
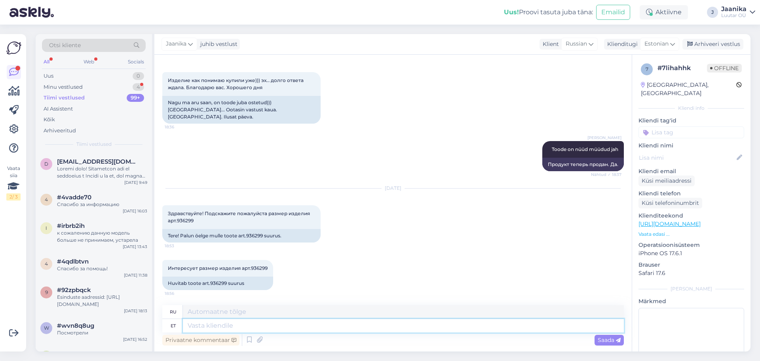
click at [206, 325] on textarea at bounding box center [403, 325] width 441 height 13
paste textarea "Здравствуйте"
type textarea "Здравствуйте"
type textarea "Привет"
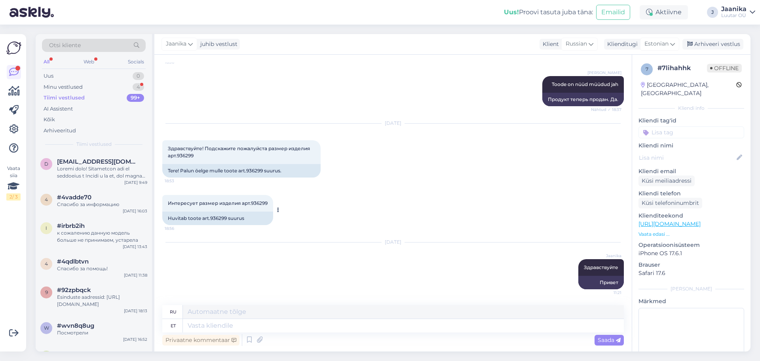
click at [220, 218] on div "Huvitab toote art.936299 suurus" at bounding box center [217, 217] width 111 height 13
click at [220, 217] on div "Huvitab toote art.936299 suurus" at bounding box center [217, 217] width 111 height 13
copy div "936299"
click at [244, 329] on textarea at bounding box center [403, 325] width 441 height 13
type textarea "15.5mm"
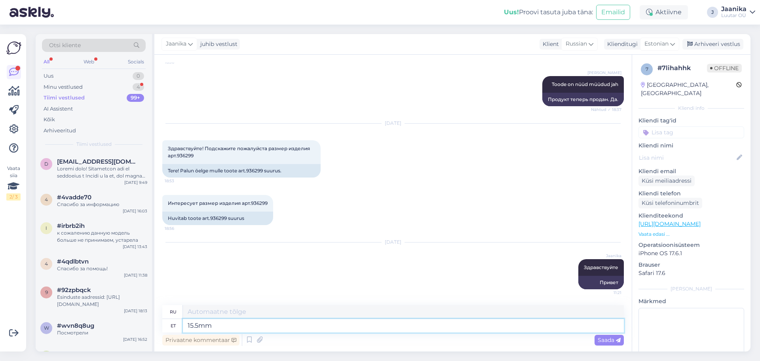
type textarea "15.5mm"
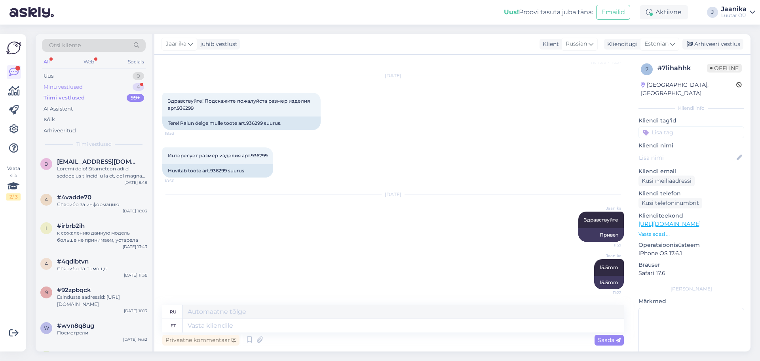
click at [78, 87] on div "Minu vestlused" at bounding box center [63, 87] width 39 height 8
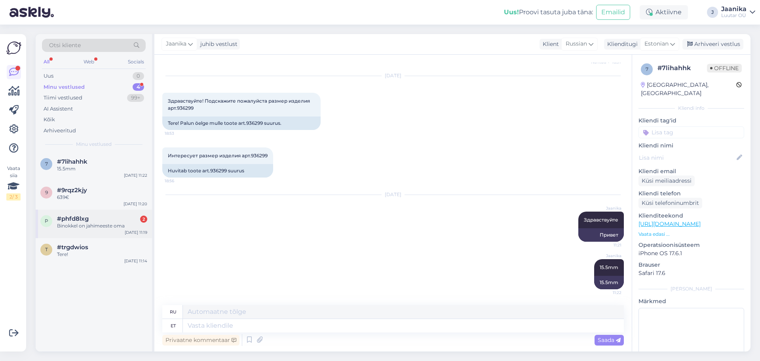
click at [85, 221] on span "#phfd8lxg" at bounding box center [73, 218] width 32 height 7
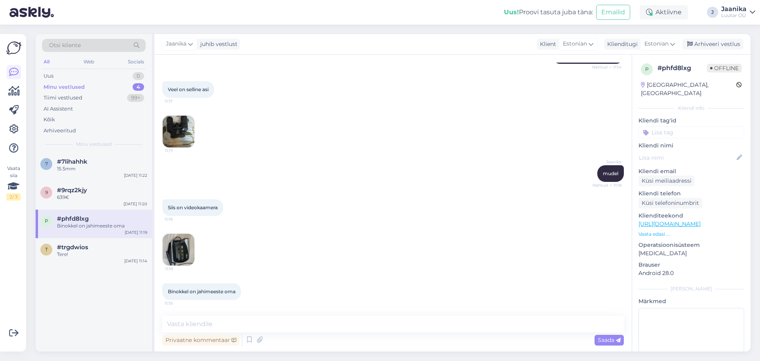
click at [183, 131] on img at bounding box center [179, 132] width 32 height 32
click at [179, 248] on img at bounding box center [179, 249] width 32 height 32
click at [226, 319] on textarea at bounding box center [392, 323] width 461 height 17
type textarea "ei võta kumabagi eset kahjuks"
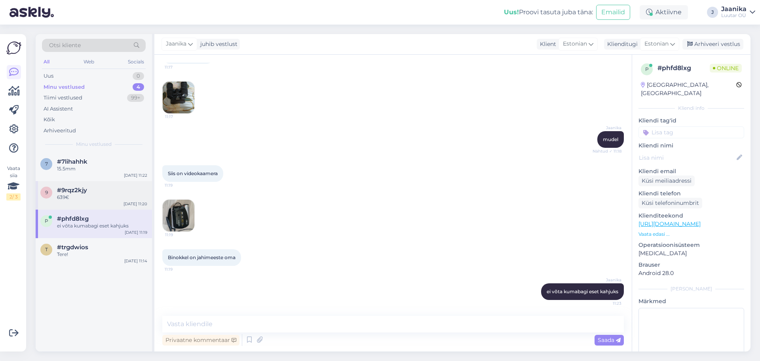
click at [99, 200] on div "639€" at bounding box center [102, 197] width 90 height 7
